Goal: Transaction & Acquisition: Download file/media

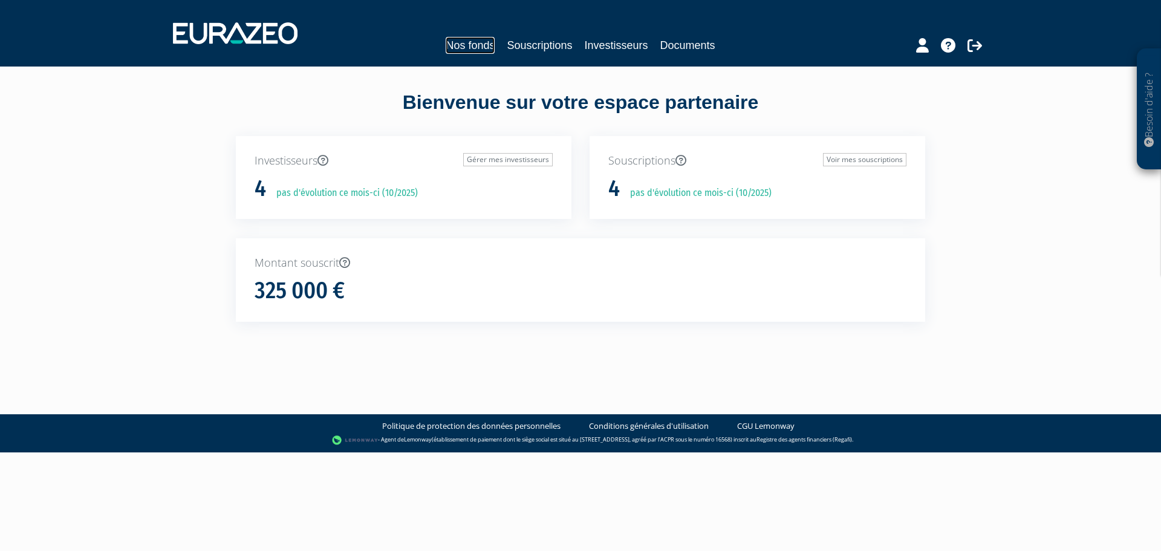
click at [475, 45] on link "Nos fonds" at bounding box center [470, 45] width 49 height 17
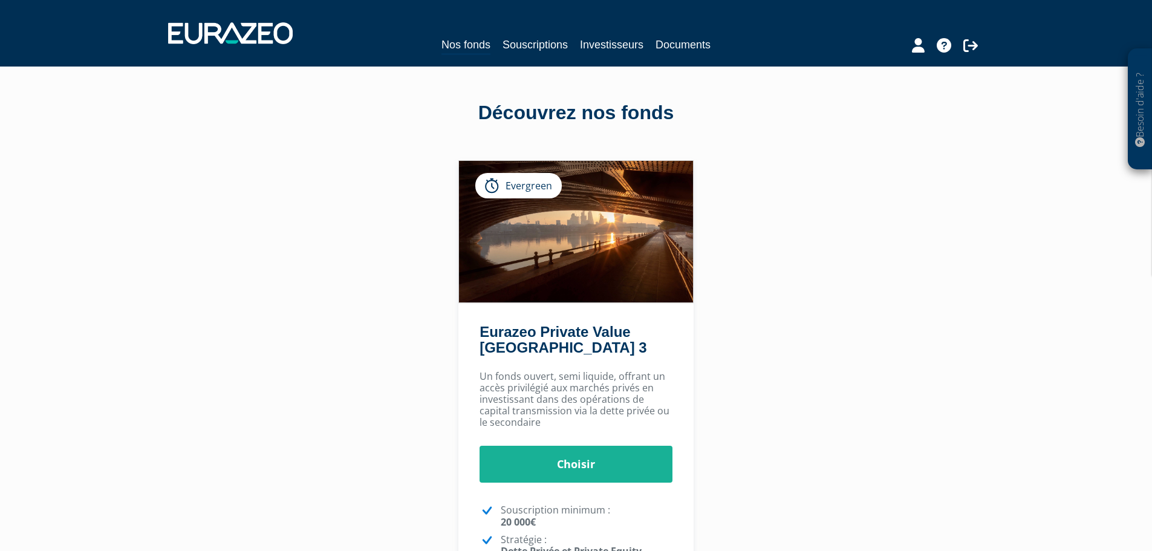
click at [550, 54] on div "Nos fonds Souscriptions Investisseurs Documents" at bounding box center [576, 45] width 556 height 19
click at [679, 48] on link "Documents" at bounding box center [682, 44] width 55 height 17
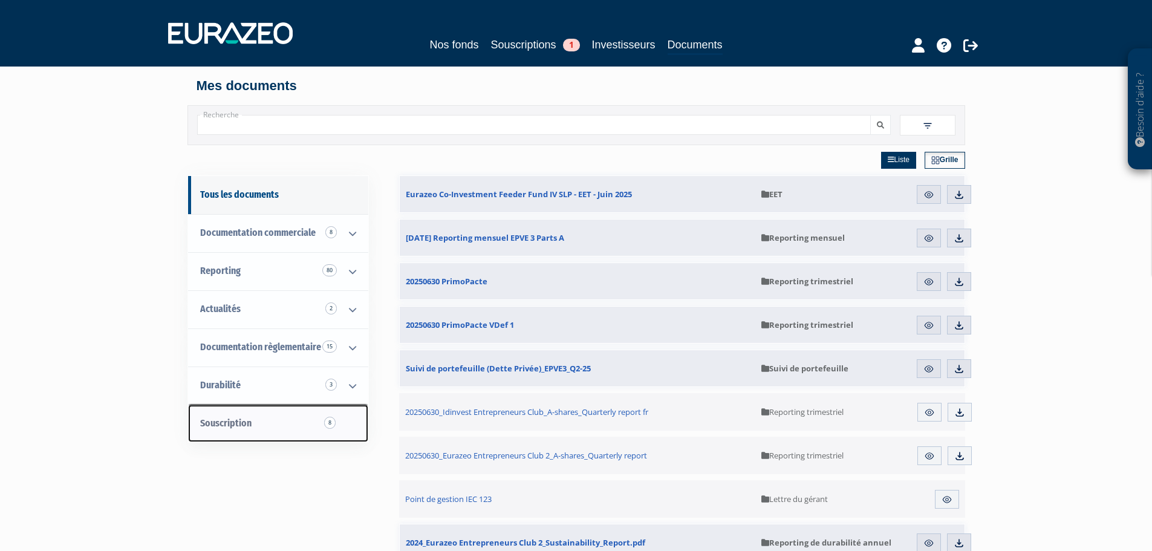
click at [315, 423] on link "Souscription 8" at bounding box center [278, 423] width 180 height 38
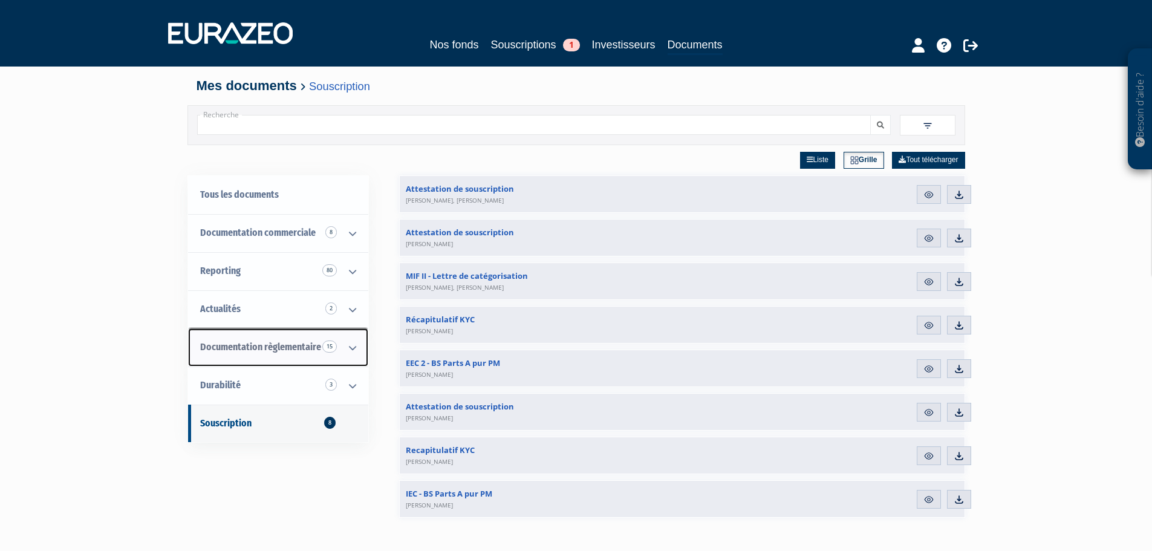
click at [354, 348] on icon at bounding box center [352, 347] width 31 height 37
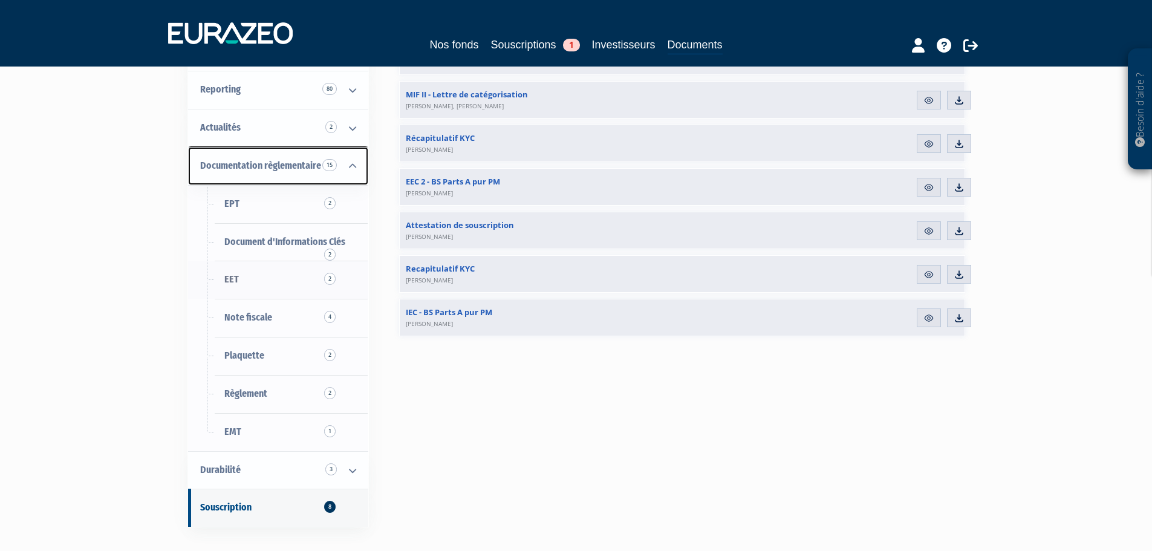
scroll to position [242, 0]
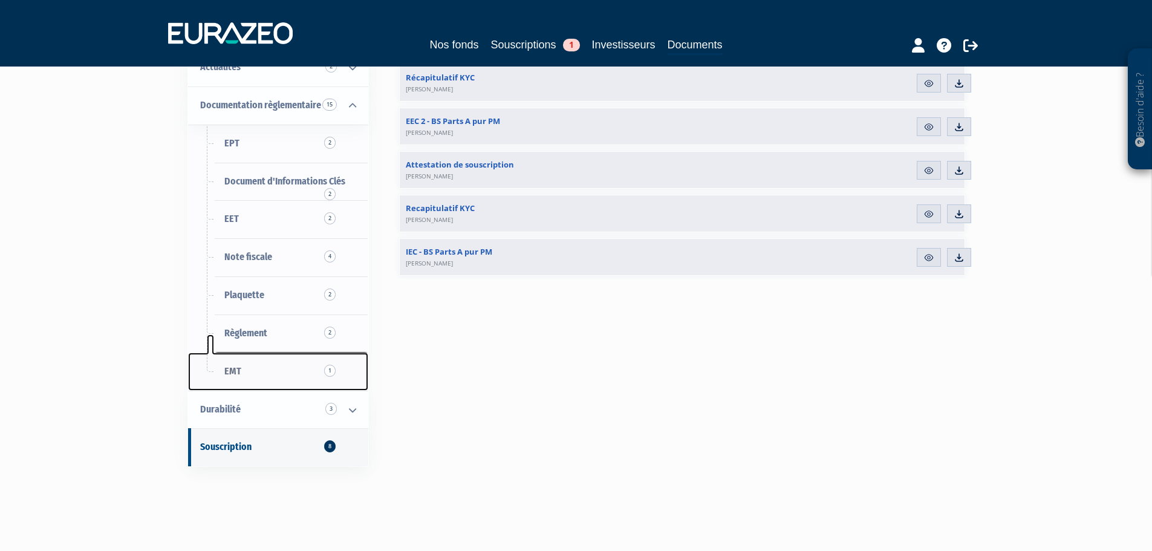
click at [329, 369] on span "1" at bounding box center [329, 371] width 11 height 12
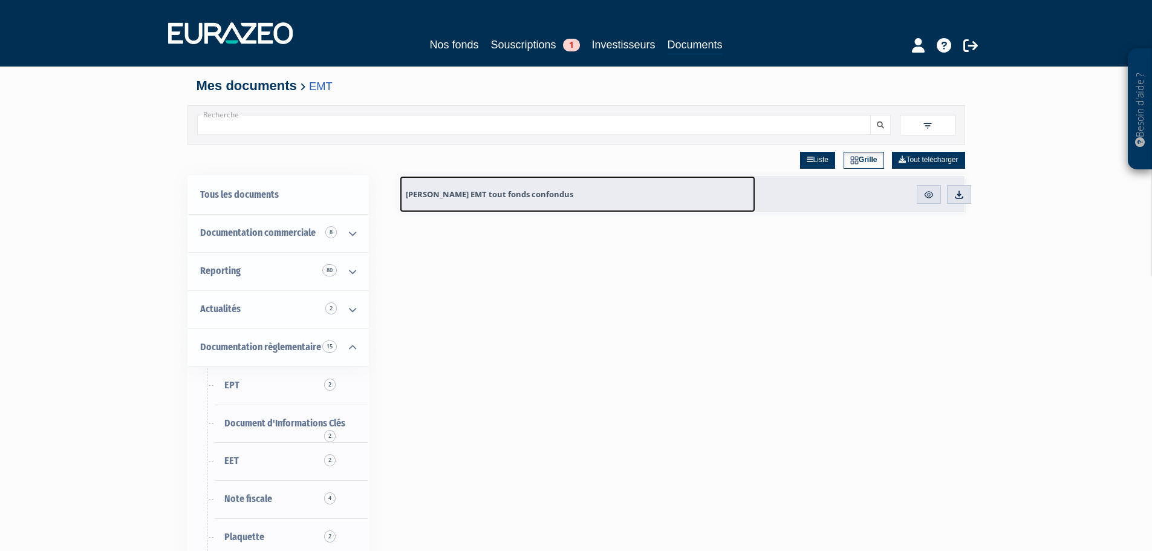
click at [473, 195] on span "[PERSON_NAME] EMT tout fonds confondus" at bounding box center [489, 194] width 167 height 11
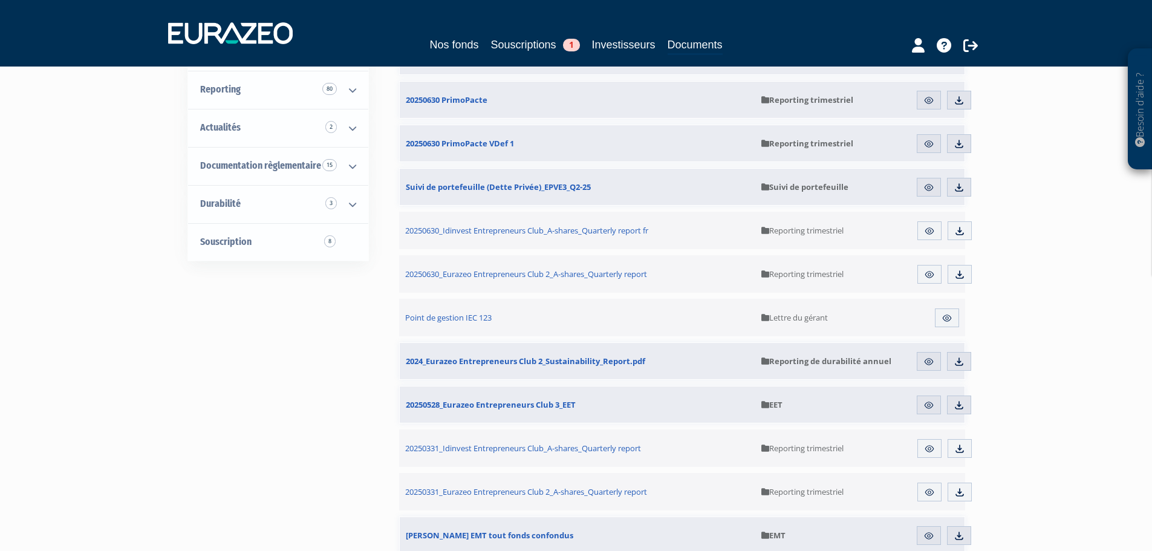
scroll to position [242, 0]
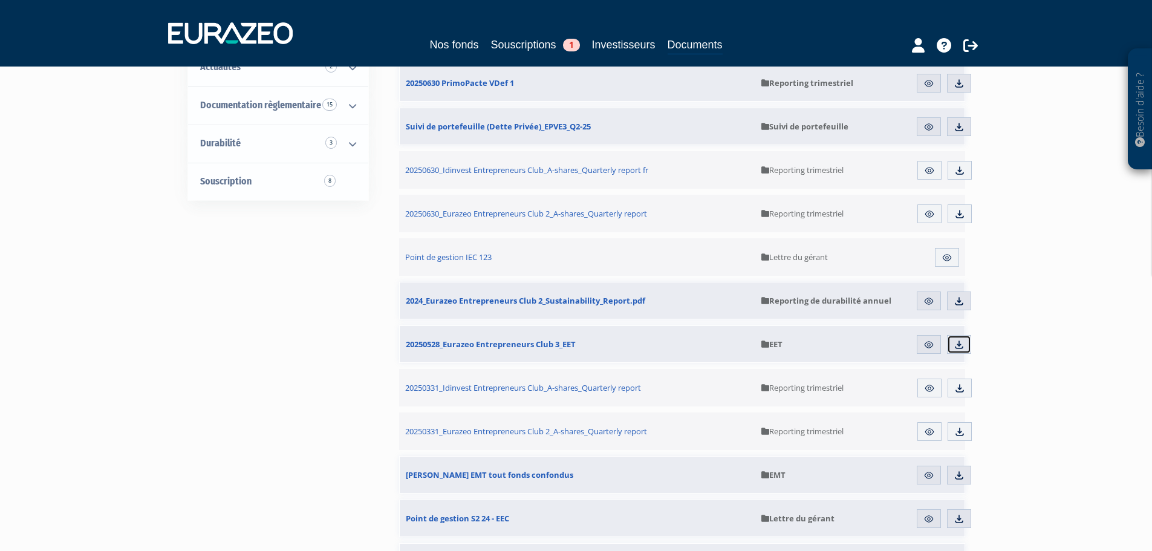
click at [967, 348] on link "Télécharger" at bounding box center [959, 344] width 24 height 19
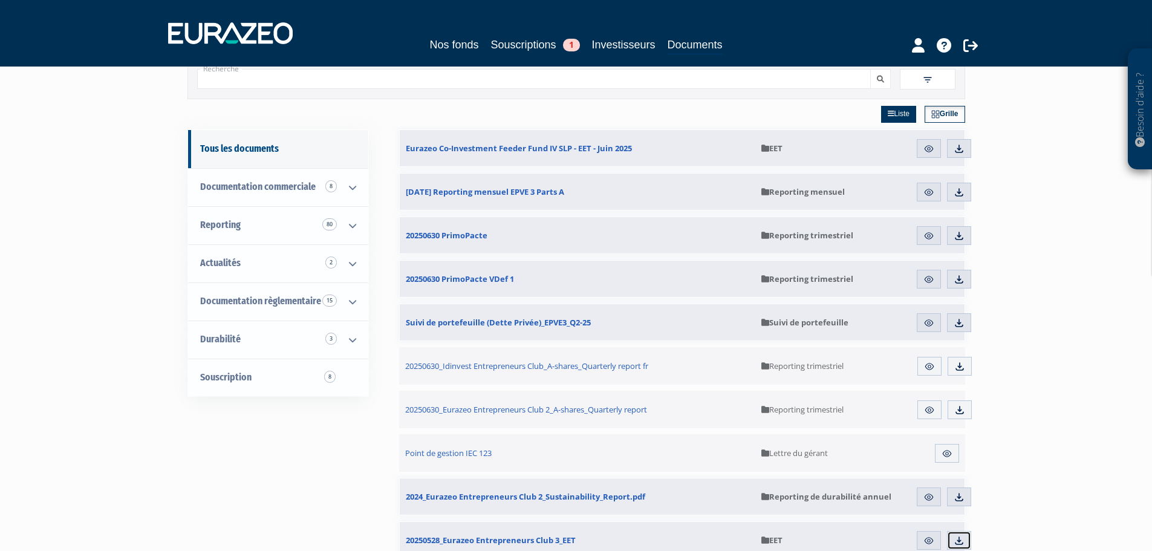
scroll to position [0, 0]
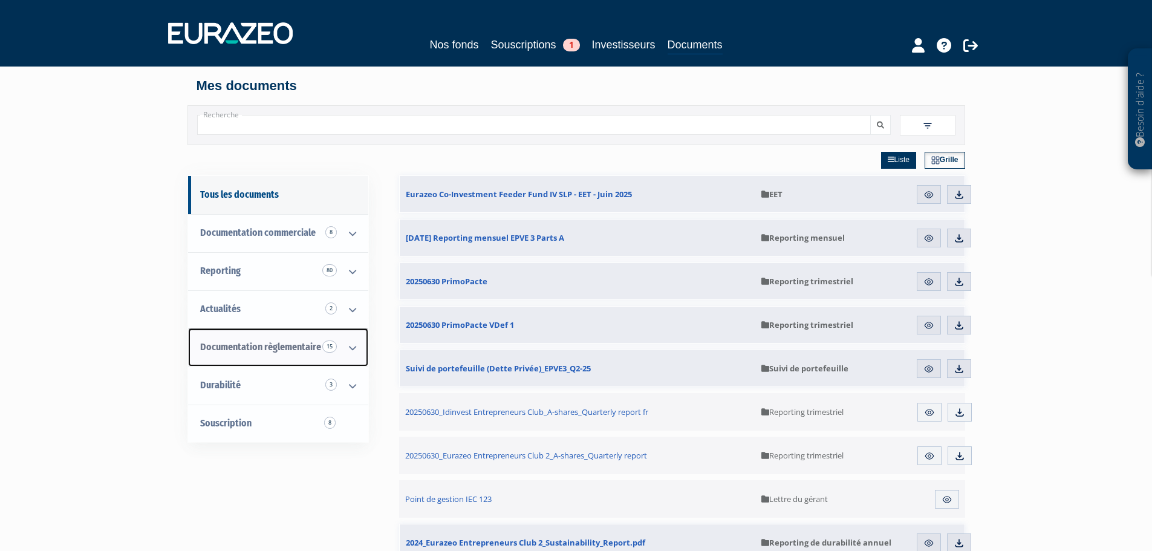
click at [348, 348] on icon at bounding box center [352, 347] width 31 height 37
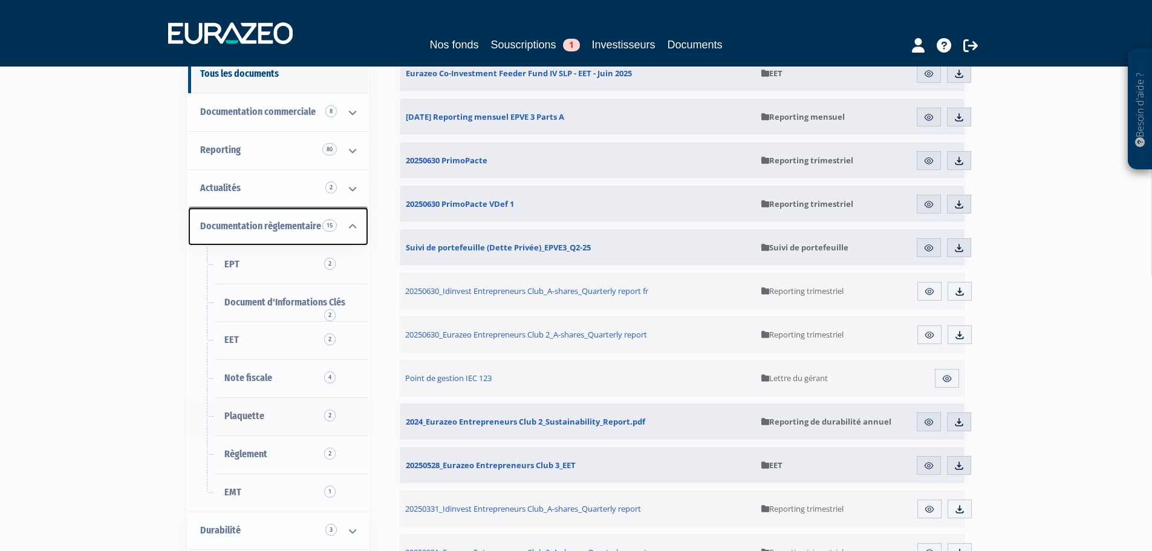
scroll to position [242, 0]
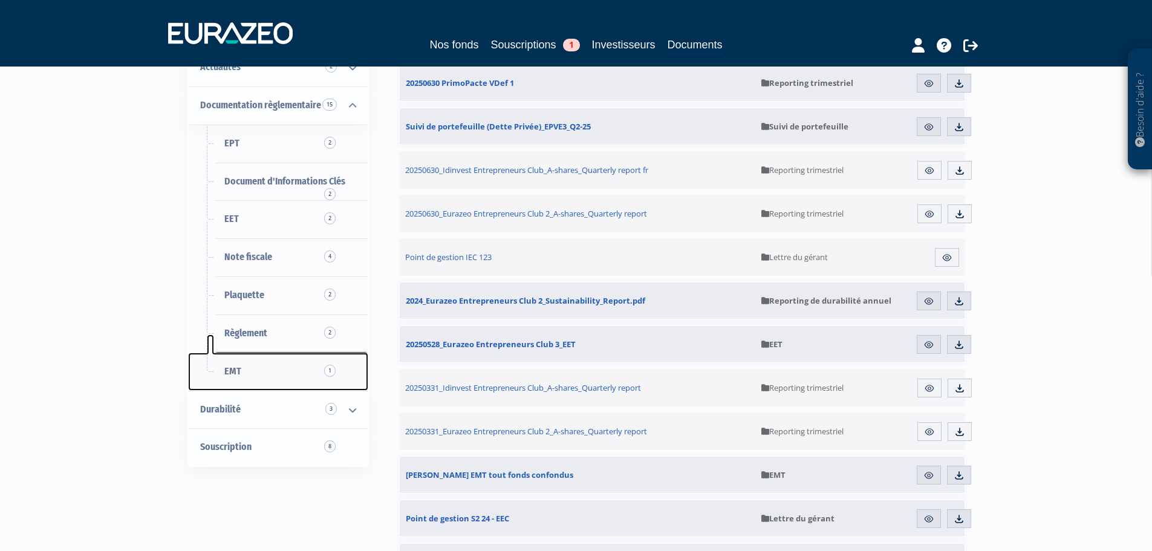
click at [332, 371] on span "1" at bounding box center [329, 371] width 11 height 12
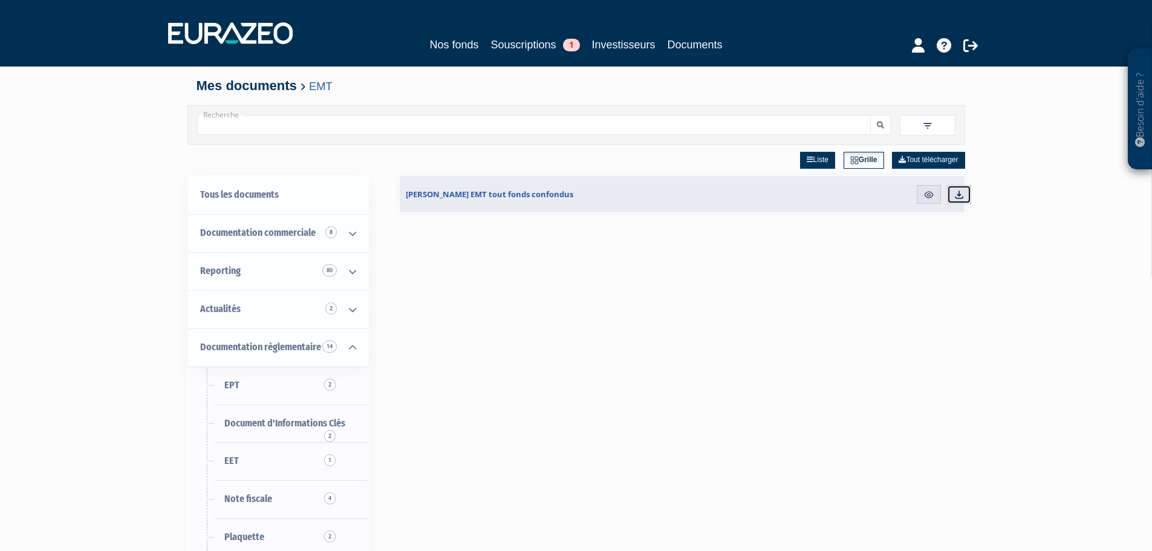
click at [960, 194] on img at bounding box center [958, 194] width 11 height 11
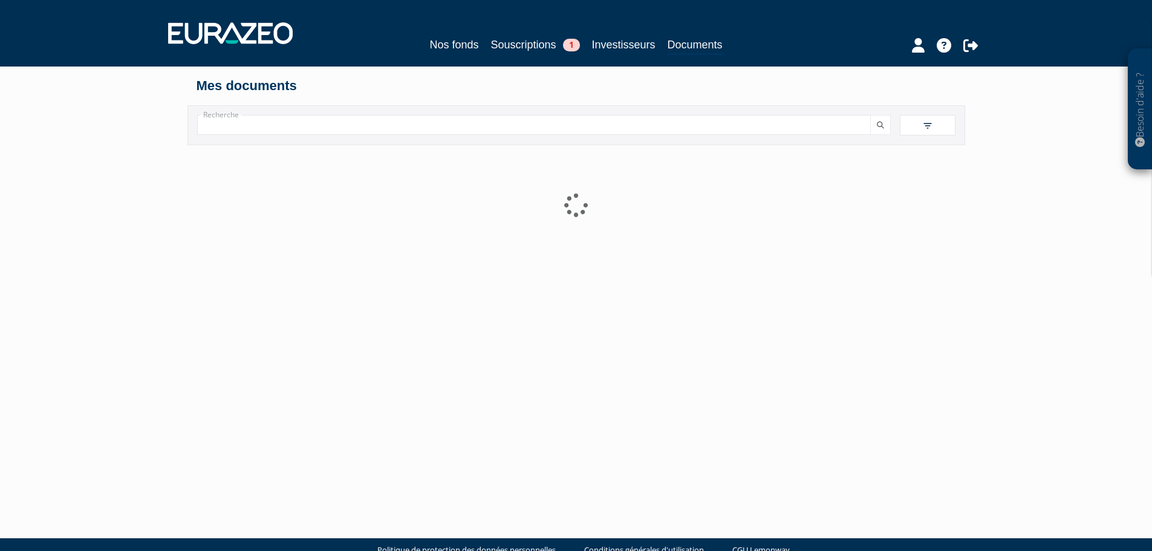
scroll to position [25, 0]
